Goal: Task Accomplishment & Management: Use online tool/utility

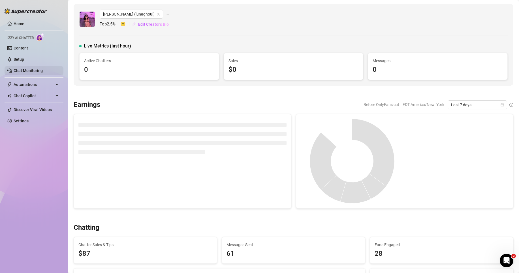
click at [26, 68] on link "Chat Monitoring" at bounding box center [28, 70] width 29 height 5
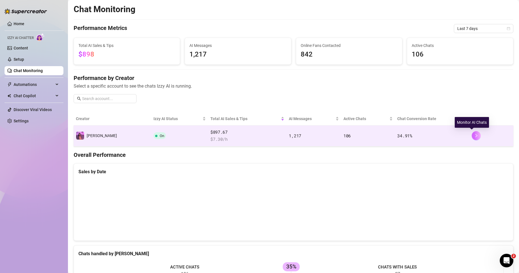
click at [474, 137] on icon "right" at bounding box center [476, 136] width 4 height 4
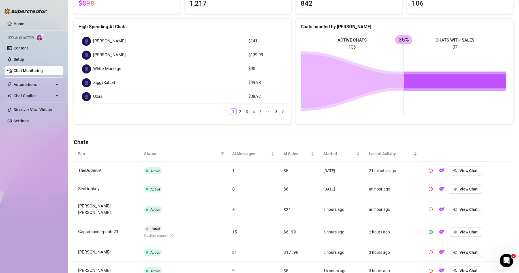
scroll to position [85, 0]
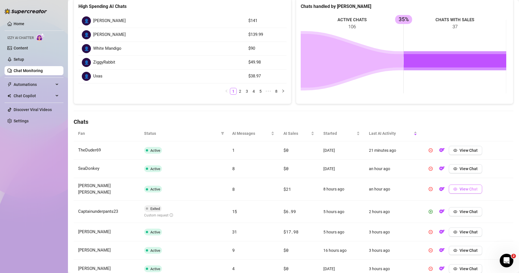
click at [459, 189] on span "View Chat" at bounding box center [468, 189] width 18 height 5
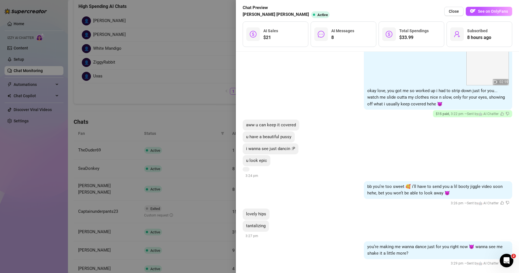
scroll to position [486, 0]
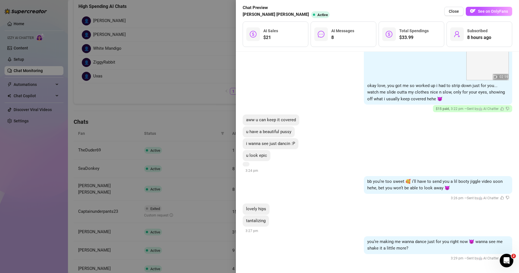
click at [213, 192] on div at bounding box center [259, 136] width 519 height 273
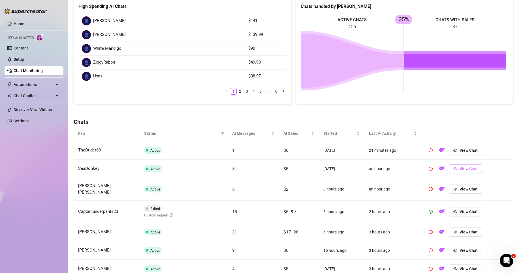
click at [465, 169] on span "View Chat" at bounding box center [468, 169] width 18 height 5
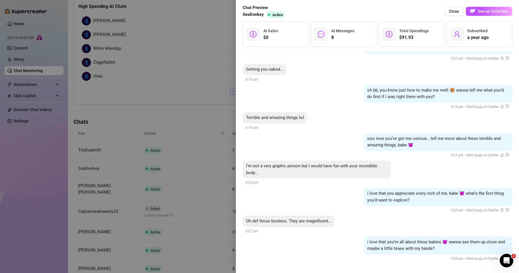
scroll to position [284, 0]
click at [215, 117] on div at bounding box center [259, 136] width 519 height 273
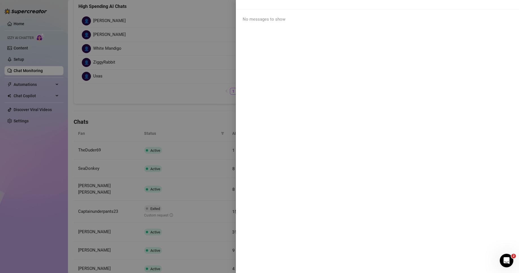
scroll to position [0, 0]
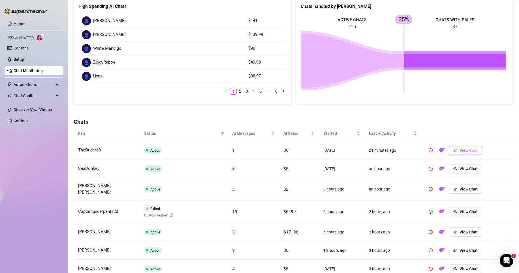
click at [470, 147] on button "View Chat" at bounding box center [465, 150] width 33 height 9
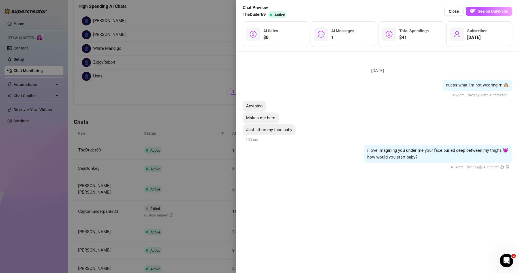
click at [191, 158] on div at bounding box center [259, 136] width 519 height 273
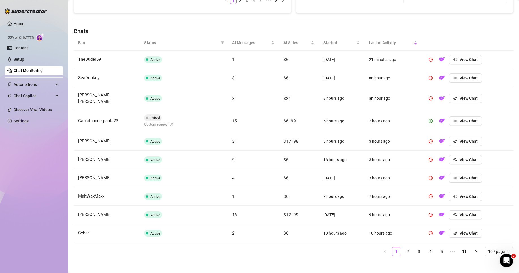
scroll to position [176, 0]
click at [404, 250] on link "2" at bounding box center [407, 251] width 8 height 8
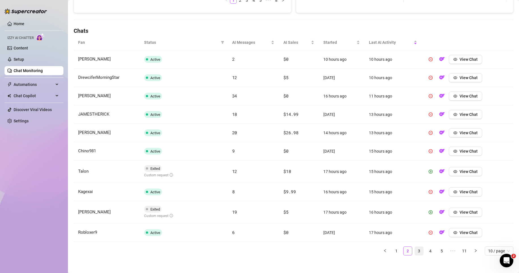
click at [415, 249] on link "3" at bounding box center [419, 251] width 8 height 8
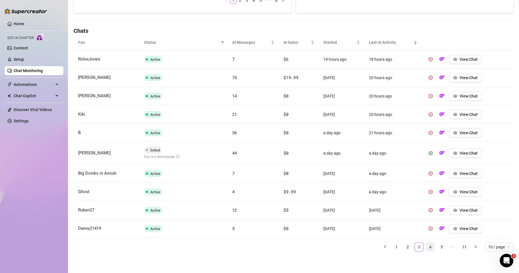
click at [426, 251] on link "4" at bounding box center [430, 247] width 8 height 8
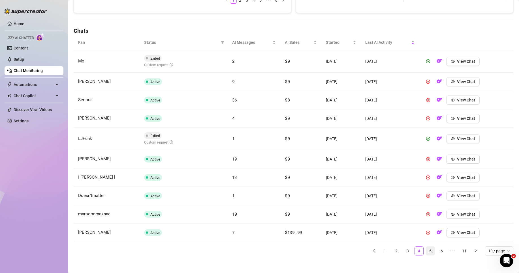
click at [427, 250] on link "5" at bounding box center [430, 251] width 8 height 8
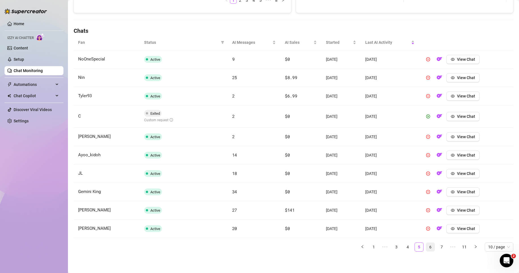
click at [426, 248] on link "6" at bounding box center [430, 247] width 8 height 8
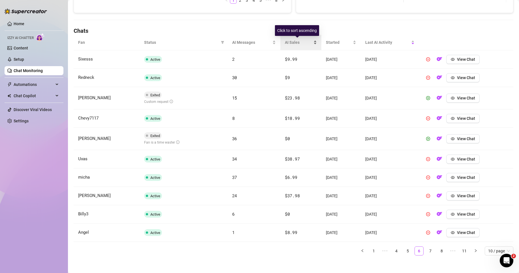
click at [298, 46] on div "AI Sales" at bounding box center [301, 42] width 32 height 6
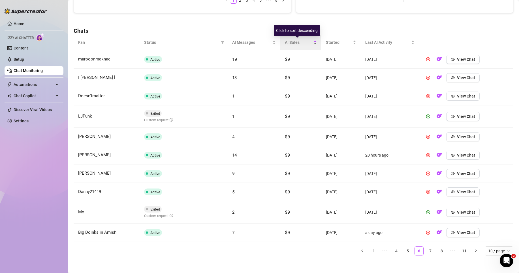
click at [286, 42] on span "AI Sales" at bounding box center [298, 42] width 27 height 6
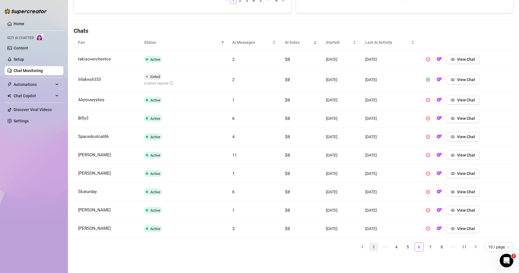
click at [369, 248] on link "1" at bounding box center [373, 247] width 8 height 8
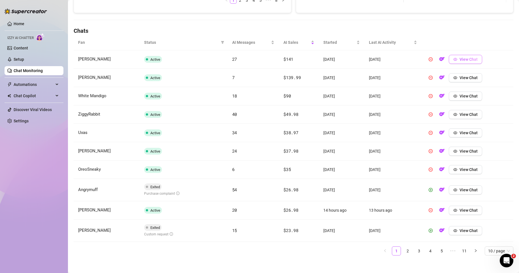
click at [469, 57] on span "View Chat" at bounding box center [468, 59] width 18 height 5
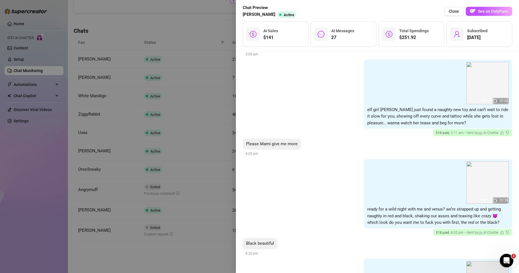
scroll to position [1722, 0]
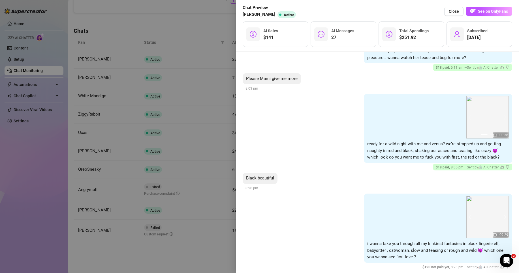
click at [190, 172] on div at bounding box center [259, 136] width 519 height 273
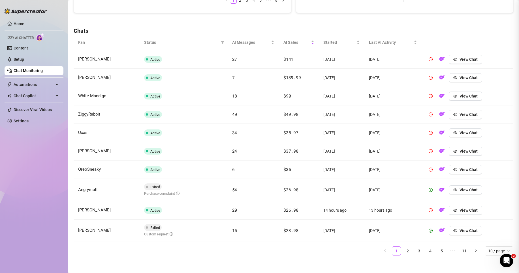
scroll to position [0, 0]
click at [471, 80] on span "View Chat" at bounding box center [468, 78] width 18 height 5
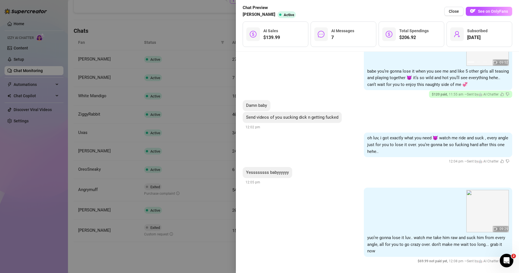
scroll to position [478, 0]
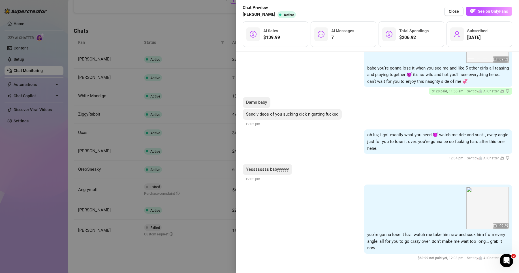
click at [203, 210] on div at bounding box center [259, 136] width 519 height 273
